Goal: Task Accomplishment & Management: Use online tool/utility

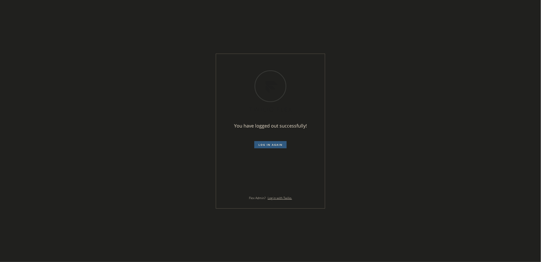
click at [415, 81] on div "You have logged out successfully! Log in again Flex Admin? Log in with Twilio." at bounding box center [270, 131] width 541 height 262
click at [285, 143] on button "Log in again" at bounding box center [271, 144] width 32 height 7
click at [426, 150] on div "Loading ..." at bounding box center [270, 131] width 541 height 262
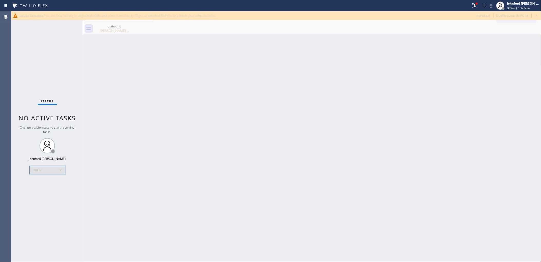
click at [36, 171] on div "Offline" at bounding box center [47, 170] width 36 height 8
click at [39, 190] on li "Unavailable" at bounding box center [47, 190] width 35 height 6
click at [202, 150] on div "Back to Dashboard Change Sender ID Customers Technicians Select a contact Outbo…" at bounding box center [312, 136] width 459 height 251
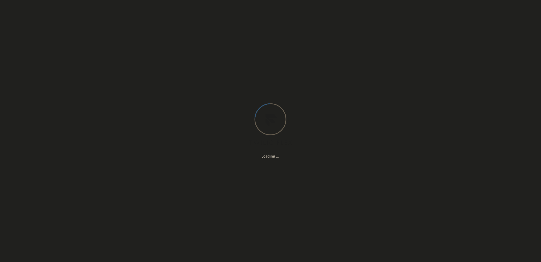
click at [471, 129] on div "Loading ..." at bounding box center [270, 131] width 541 height 262
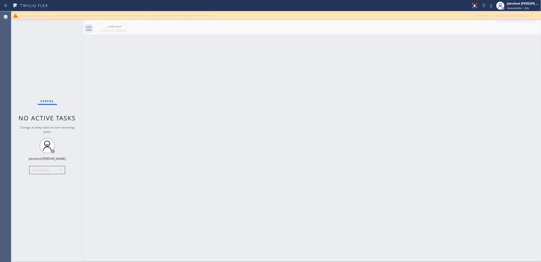
drag, startPoint x: 421, startPoint y: 156, endPoint x: 415, endPoint y: 151, distance: 7.8
click at [420, 155] on div "Back to Dashboard Change Sender ID Customers Technicians Select a contact Outbo…" at bounding box center [312, 136] width 459 height 251
click at [39, 35] on div "Status No active tasks Change activity state to start receiving tasks. Johnford…" at bounding box center [47, 136] width 72 height 251
drag, startPoint x: 443, startPoint y: 80, endPoint x: 353, endPoint y: 25, distance: 105.2
click at [436, 71] on div "Back to Dashboard Change Sender ID Customers Technicians Select a contact Outbo…" at bounding box center [312, 136] width 459 height 251
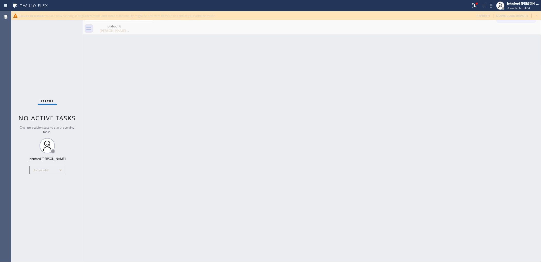
drag, startPoint x: 356, startPoint y: 103, endPoint x: 356, endPoint y: 81, distance: 22.1
click at [356, 95] on div "Back to Dashboard Change Sender ID Customers Technicians Select a contact Outbo…" at bounding box center [312, 136] width 459 height 251
drag, startPoint x: 354, startPoint y: 76, endPoint x: 387, endPoint y: 21, distance: 64.3
click at [354, 74] on div "Back to Dashboard Change Sender ID Customers Technicians Select a contact Outbo…" at bounding box center [312, 136] width 459 height 251
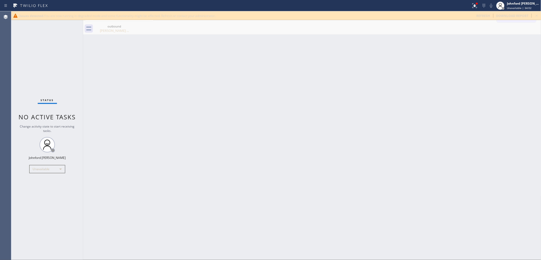
click at [487, 19] on div "Issues detected. You are now running in degraded mode and some functionality mi…" at bounding box center [276, 15] width 530 height 9
click at [482, 16] on span "refresh" at bounding box center [484, 16] width 14 height 4
click at [483, 19] on div "Issues detected. You are now running in degraded mode and some functionality mi…" at bounding box center [276, 15] width 530 height 9
click at [482, 16] on span "refresh" at bounding box center [484, 16] width 14 height 4
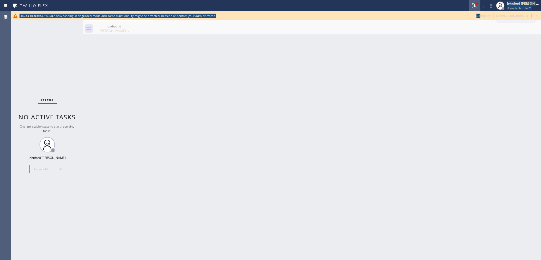
drag, startPoint x: 482, startPoint y: 16, endPoint x: 478, endPoint y: 7, distance: 9.9
click at [479, 8] on div "Status report Issues detected You are now running in degraded mode and some fun…" at bounding box center [270, 130] width 541 height 260
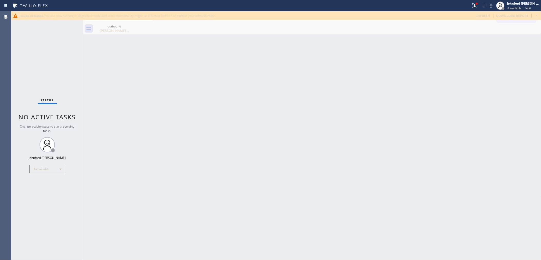
drag, startPoint x: 443, startPoint y: 101, endPoint x: 442, endPoint y: 98, distance: 2.9
click at [443, 101] on div "Back to Dashboard Change Sender ID Customers Technicians Select a contact Outbo…" at bounding box center [312, 135] width 459 height 249
drag, startPoint x: 263, startPoint y: 79, endPoint x: 249, endPoint y: 78, distance: 13.9
drag, startPoint x: 249, startPoint y: 78, endPoint x: 414, endPoint y: 51, distance: 166.3
click at [414, 51] on div "Back to Dashboard Change Sender ID Customers Technicians Select a contact Outbo…" at bounding box center [312, 135] width 459 height 249
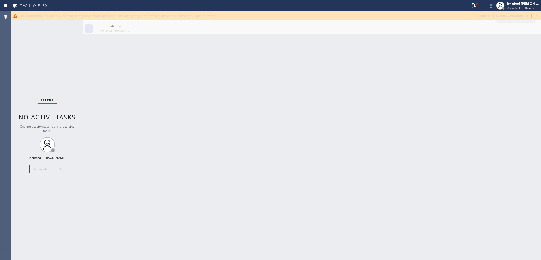
click at [448, 169] on div "Back to Dashboard Change Sender ID Customers Technicians Select a contact Outbo…" at bounding box center [312, 135] width 459 height 249
click at [219, 63] on div "Back to Dashboard Change Sender ID Customers Technicians Select a contact Outbo…" at bounding box center [312, 135] width 459 height 249
drag, startPoint x: 310, startPoint y: 54, endPoint x: 114, endPoint y: 6, distance: 202.1
click at [305, 54] on div "Back to Dashboard Change Sender ID Customers Technicians Select a contact Outbo…" at bounding box center [312, 135] width 459 height 249
drag, startPoint x: 540, startPoint y: 14, endPoint x: 527, endPoint y: 16, distance: 12.7
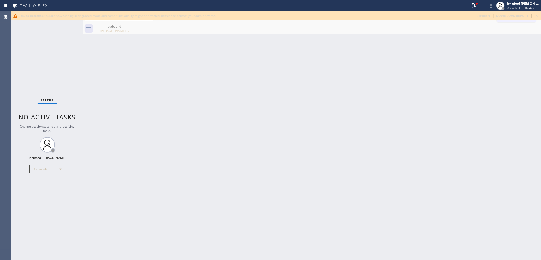
click at [540, 14] on icon at bounding box center [537, 16] width 6 height 6
drag, startPoint x: 373, startPoint y: 51, endPoint x: 421, endPoint y: 51, distance: 48.0
click at [373, 51] on div "Back to Dashboard Change Sender ID Customers Technicians Select a contact Outbo…" at bounding box center [312, 135] width 459 height 248
